Goal: Transaction & Acquisition: Subscribe to service/newsletter

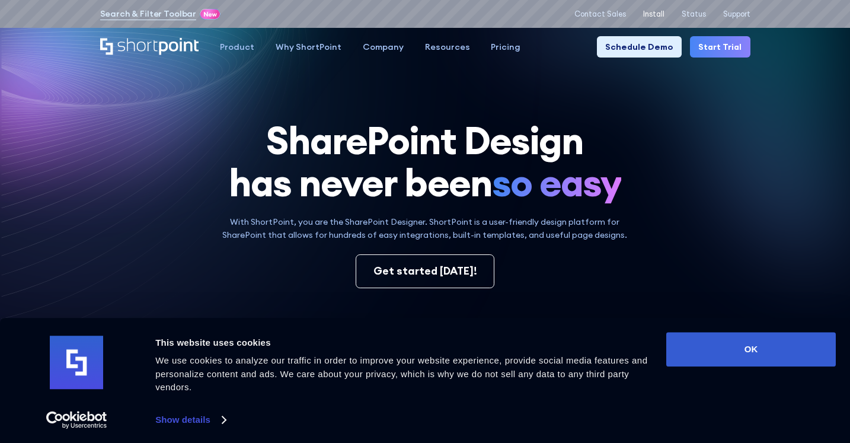
click at [664, 14] on p "Install" at bounding box center [653, 13] width 21 height 9
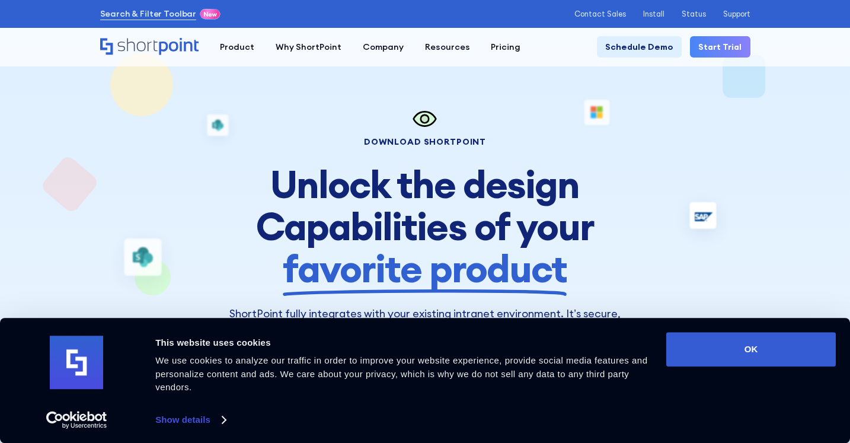
click at [713, 49] on link "Start Trial" at bounding box center [720, 46] width 60 height 21
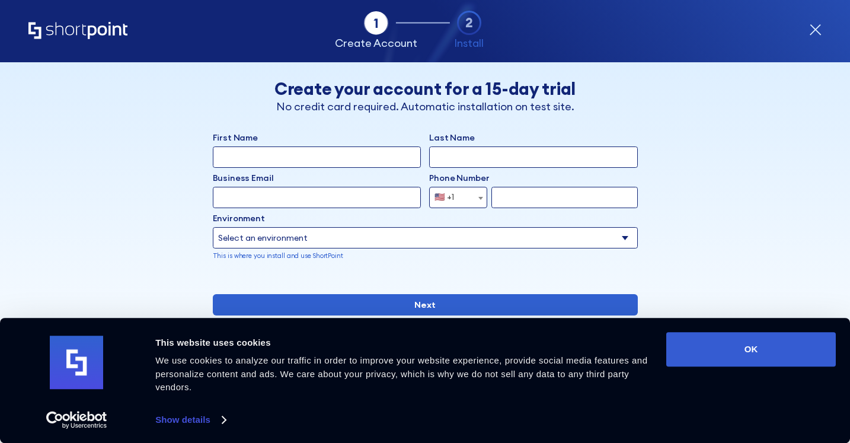
click at [261, 197] on input "Business Email" at bounding box center [317, 197] width 208 height 21
type input "sourayamansour7@gmail.com"
type input "Souraya"
type input "Mitri"
click at [661, 182] on div "Back Back Create your account for a 15-day trial No credit card required. Autom…" at bounding box center [425, 244] width 650 height 364
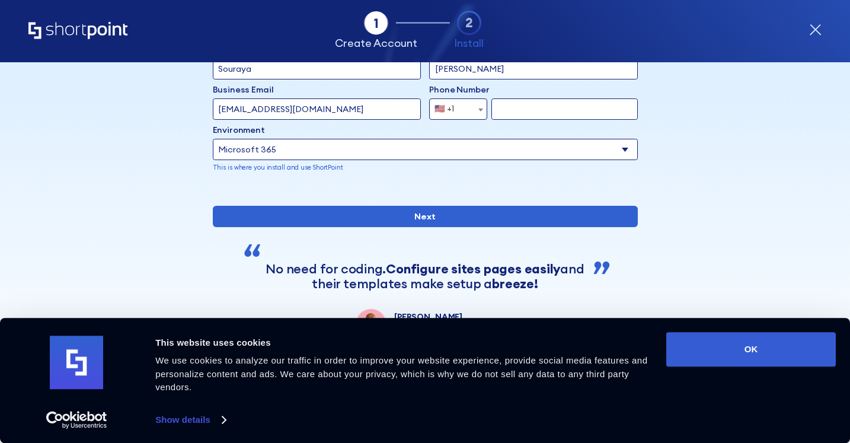
scroll to position [100, 0]
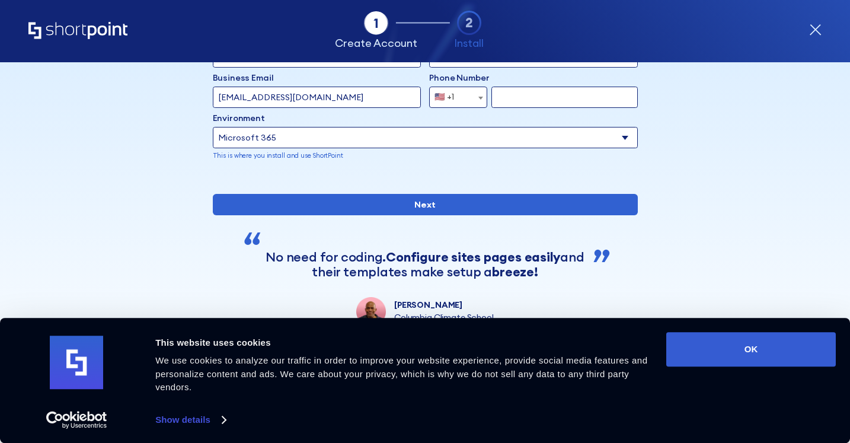
select select "SharePoint Online"
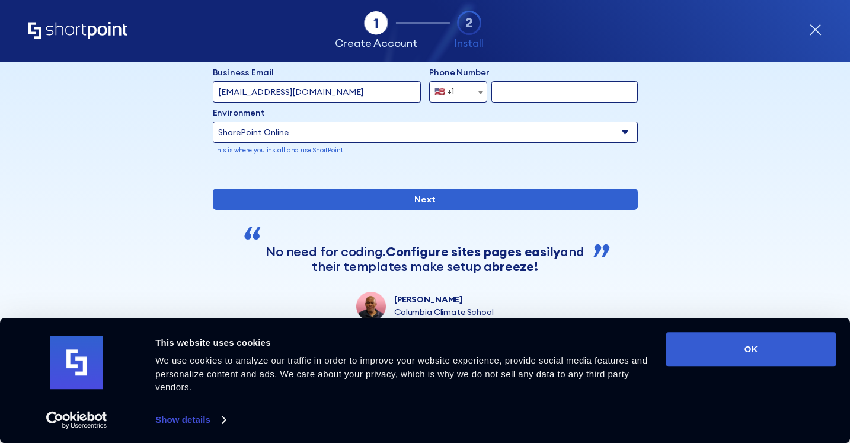
scroll to position [139, 0]
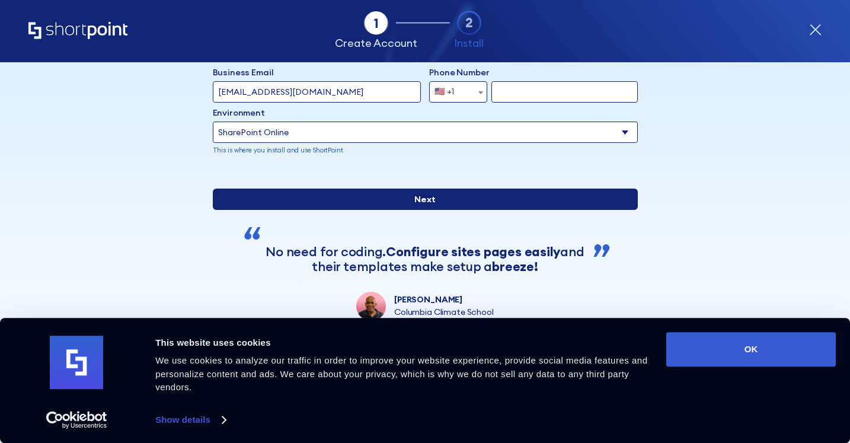
click at [373, 203] on input "Next" at bounding box center [425, 198] width 425 height 21
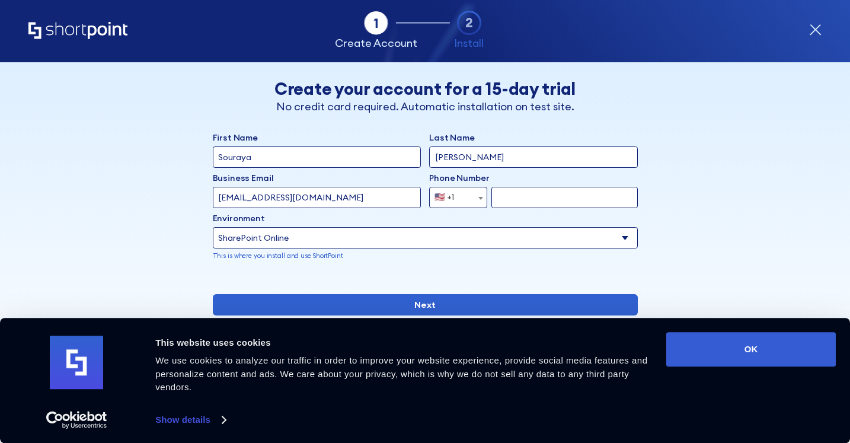
scroll to position [0, 0]
type input "6048058755"
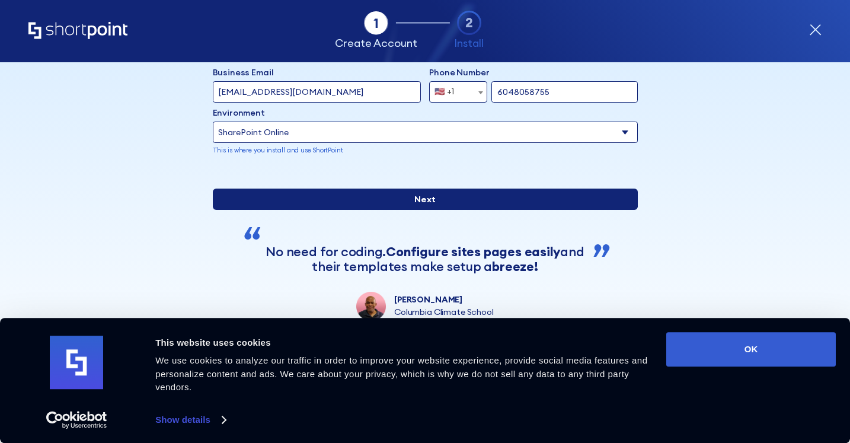
scroll to position [141, 0]
click at [416, 205] on input "Next" at bounding box center [425, 198] width 425 height 21
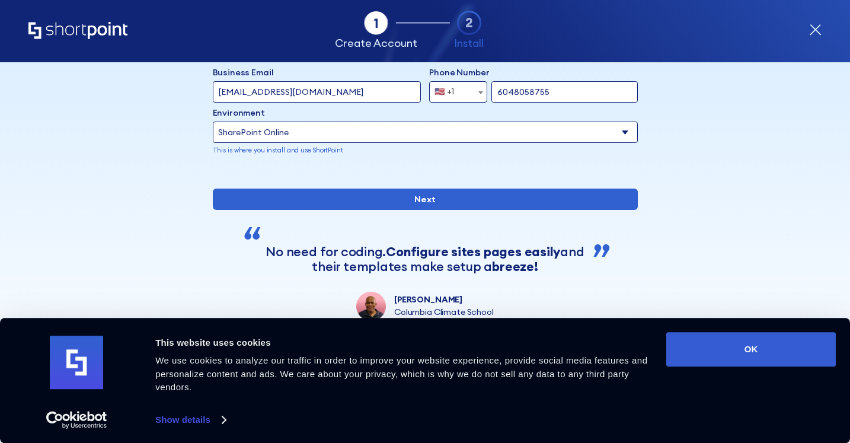
scroll to position [0, 0]
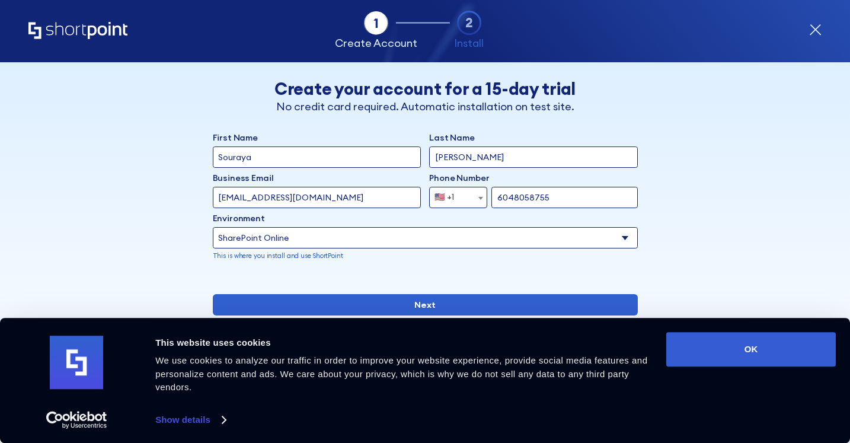
click at [412, 197] on input "sourayamansour7@gmail.com" at bounding box center [317, 197] width 208 height 21
click at [352, 200] on input "sourayamansour7@gmail.com" at bounding box center [317, 197] width 208 height 21
drag, startPoint x: 297, startPoint y: 197, endPoint x: 357, endPoint y: 194, distance: 59.3
click at [357, 194] on input "sourayamansour7@gmail.com" at bounding box center [317, 197] width 208 height 21
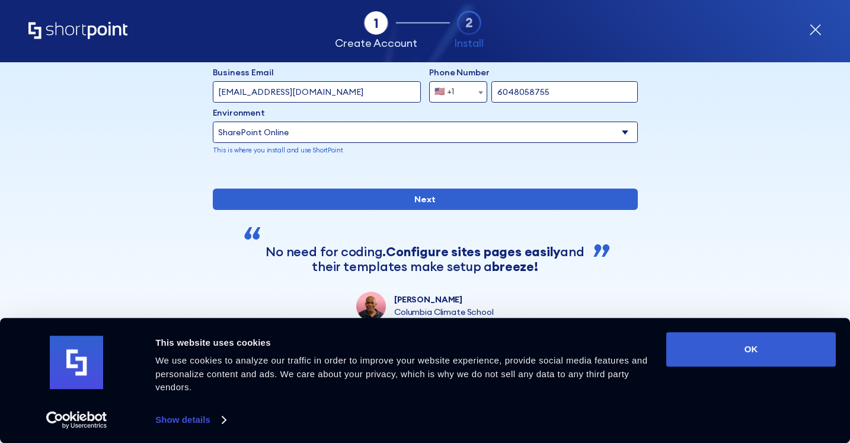
scroll to position [141, 0]
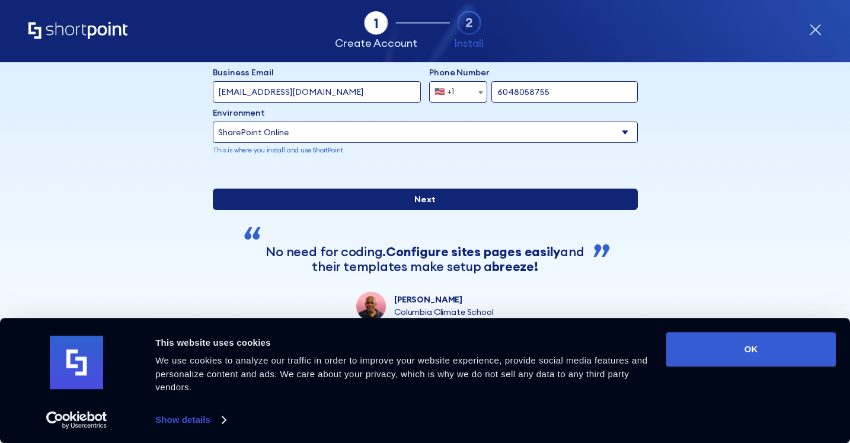
type input "sourayamansour7@icloud.com"
click at [417, 209] on input "Next" at bounding box center [425, 198] width 425 height 21
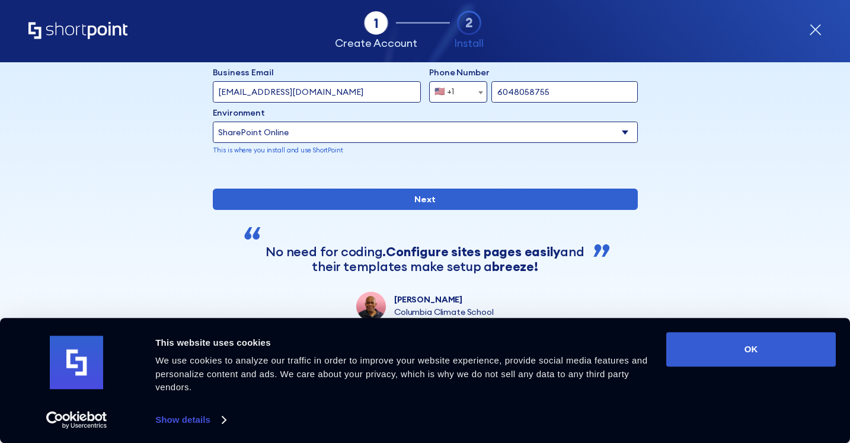
scroll to position [0, 0]
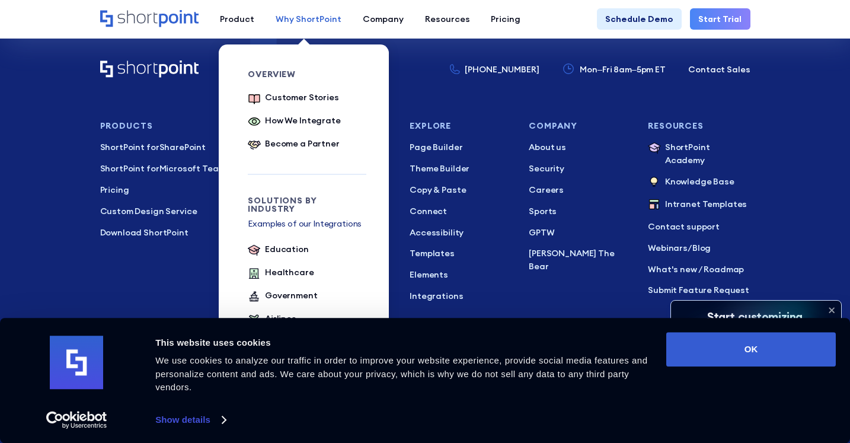
scroll to position [3452, 0]
